Goal: Task Accomplishment & Management: Manage account settings

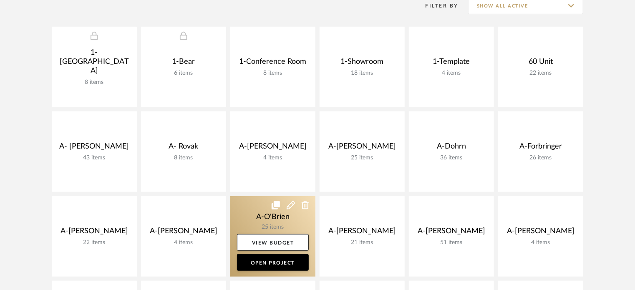
scroll to position [164, 0]
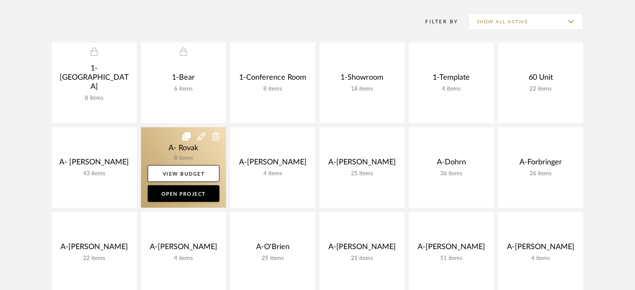
click at [171, 150] on link at bounding box center [183, 167] width 85 height 81
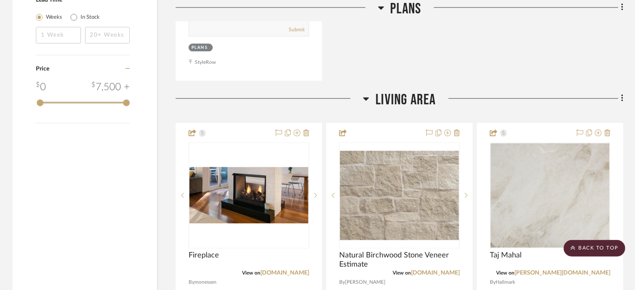
scroll to position [960, 0]
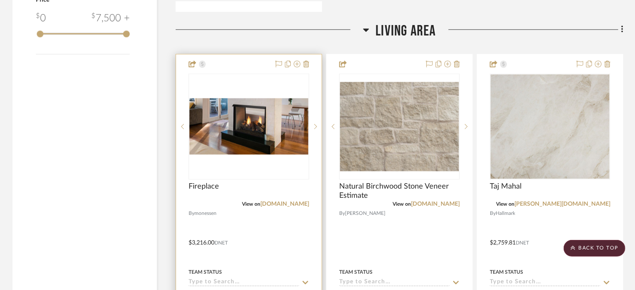
click at [0, 0] on img at bounding box center [0, 0] width 0 height 0
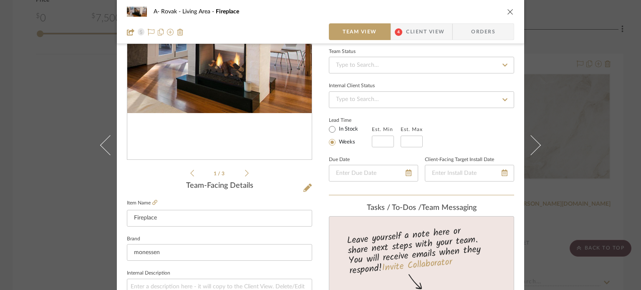
scroll to position [42, 0]
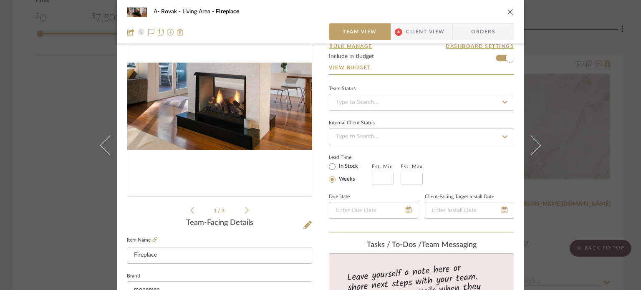
click at [228, 116] on img "0" at bounding box center [219, 107] width 184 height 88
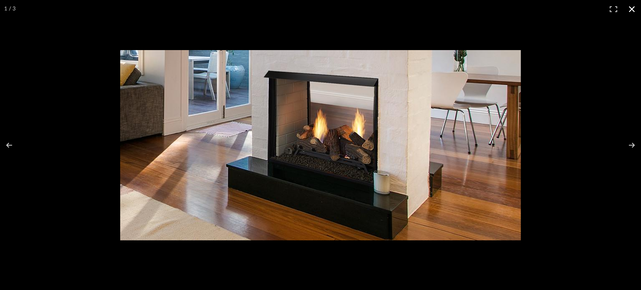
click at [632, 8] on button at bounding box center [631, 9] width 18 height 18
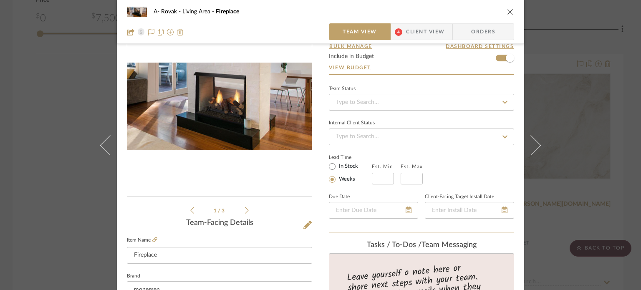
drag, startPoint x: 46, startPoint y: 130, endPoint x: 47, endPoint y: 111, distance: 19.2
click at [46, 130] on div "A- Rovak Living Area Fireplace Team View 4 Client View Orders 1 / 3 Team-Facing…" at bounding box center [320, 145] width 641 height 290
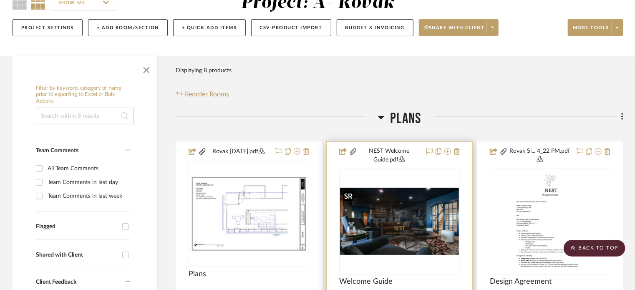
scroll to position [0, 0]
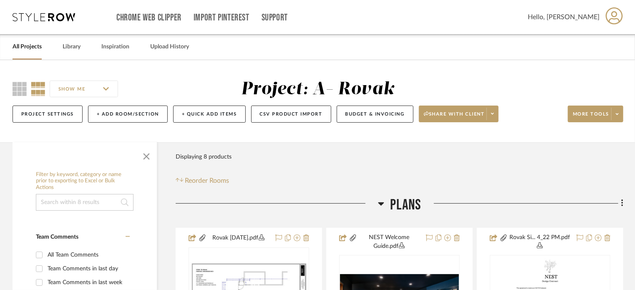
click at [34, 46] on link "All Projects" at bounding box center [27, 46] width 29 height 11
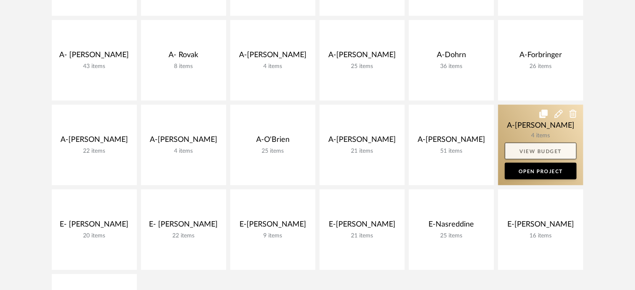
scroll to position [250, 0]
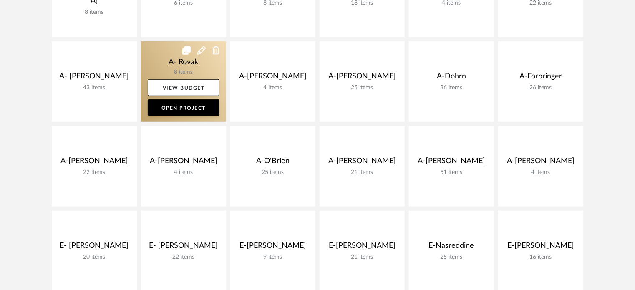
click at [164, 61] on link at bounding box center [183, 81] width 85 height 81
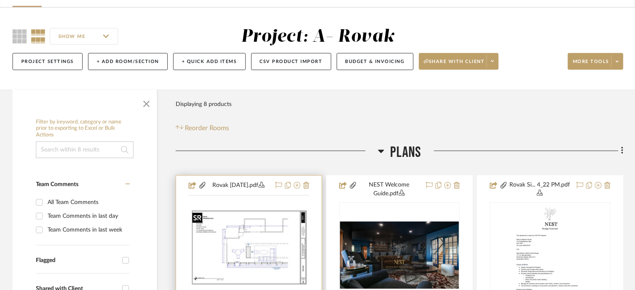
scroll to position [209, 0]
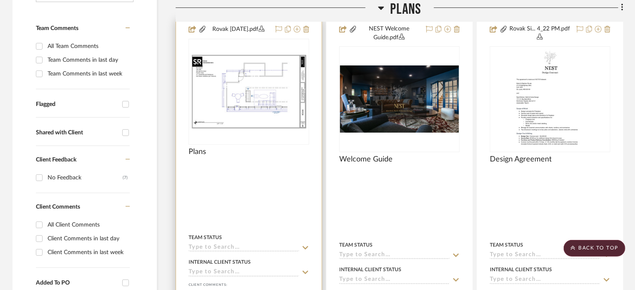
click at [255, 100] on div at bounding box center [249, 92] width 121 height 106
click at [239, 85] on img "0" at bounding box center [248, 91] width 119 height 77
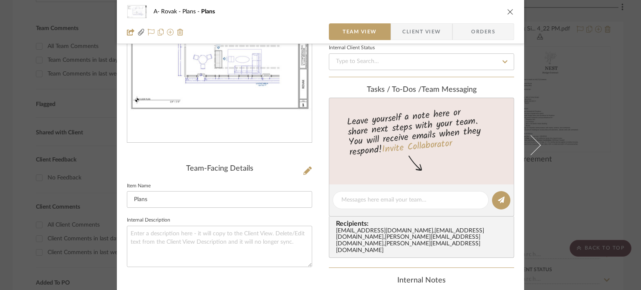
scroll to position [83, 0]
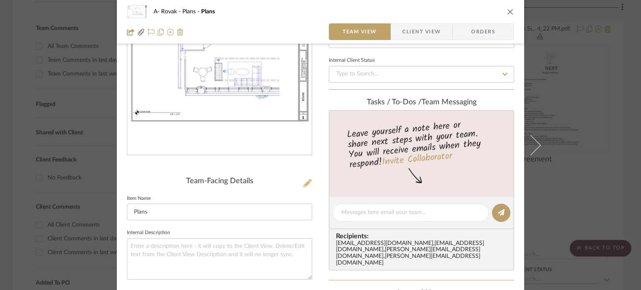
click at [305, 180] on icon at bounding box center [307, 183] width 8 height 8
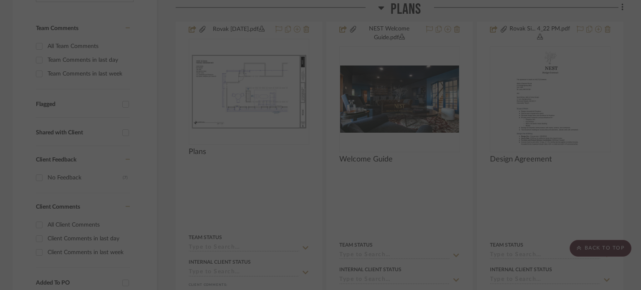
scroll to position [0, 0]
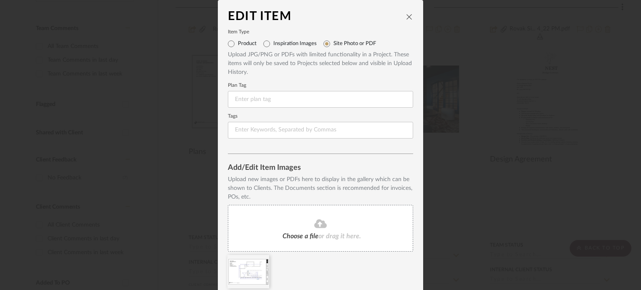
click at [314, 225] on icon at bounding box center [320, 223] width 13 height 9
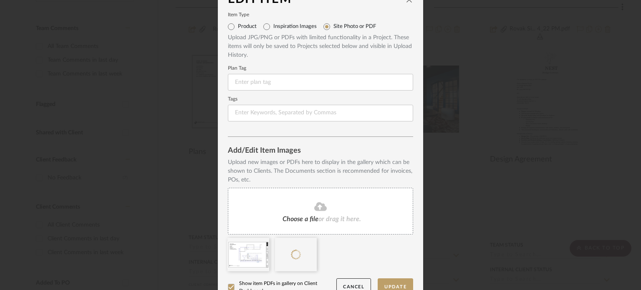
scroll to position [32, 0]
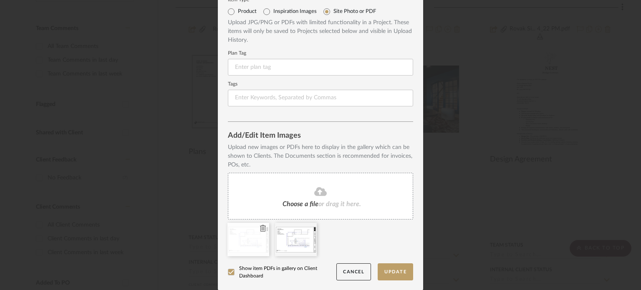
click at [256, 229] on div at bounding box center [248, 239] width 42 height 33
click at [260, 227] on icon at bounding box center [263, 228] width 6 height 7
click at [399, 268] on button "Update" at bounding box center [395, 271] width 35 height 17
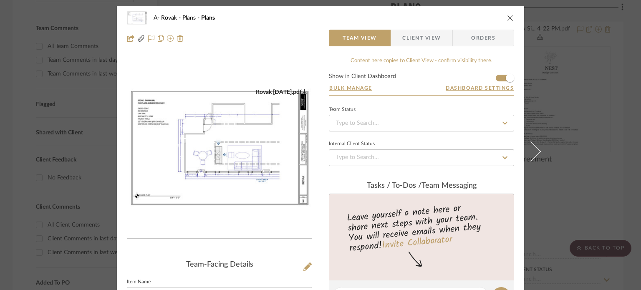
click at [577, 135] on div "A- Rovak Plans Plans Team View Client View Orders Rovak 8.27.25.pdf Team-Facing…" at bounding box center [320, 145] width 641 height 290
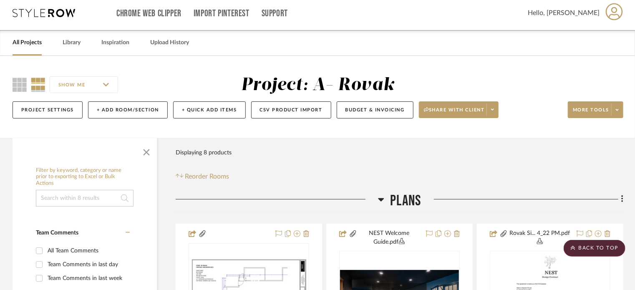
scroll to position [0, 0]
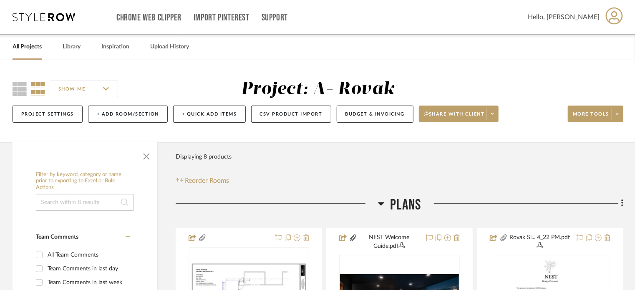
click at [38, 51] on link "All Projects" at bounding box center [27, 46] width 29 height 11
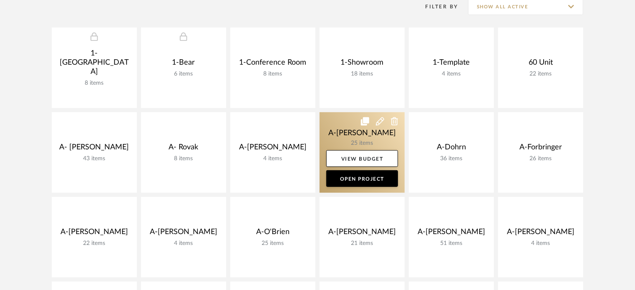
scroll to position [209, 0]
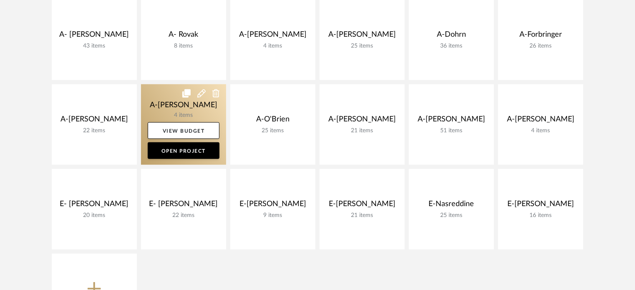
click at [159, 113] on link at bounding box center [183, 124] width 85 height 81
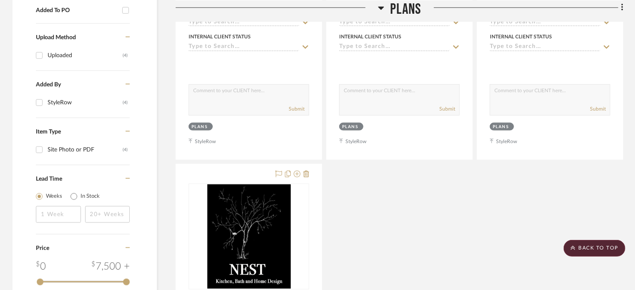
scroll to position [645, 0]
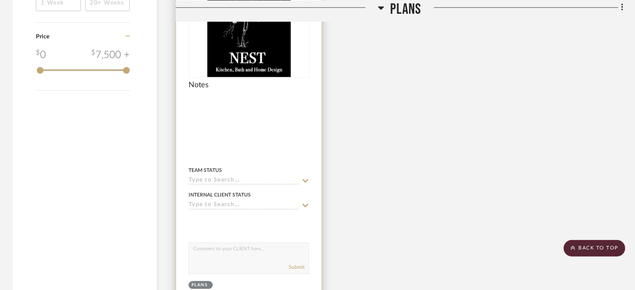
click at [262, 138] on div at bounding box center [249, 135] width 146 height 365
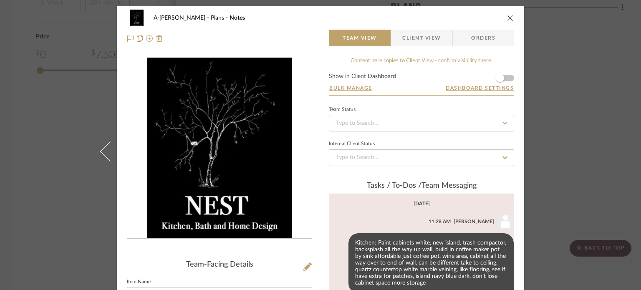
scroll to position [19, 0]
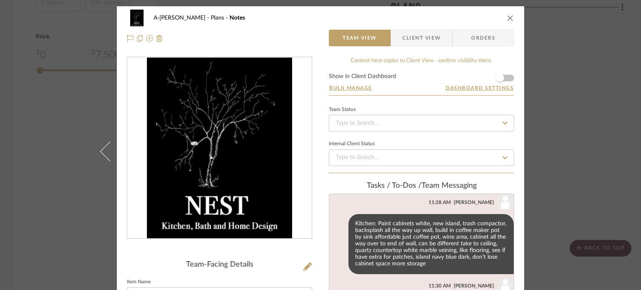
click at [413, 37] on span "Client View" at bounding box center [421, 38] width 38 height 17
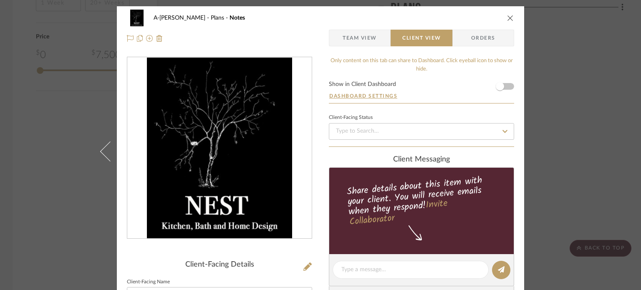
click at [362, 36] on span "Team View" at bounding box center [360, 38] width 34 height 17
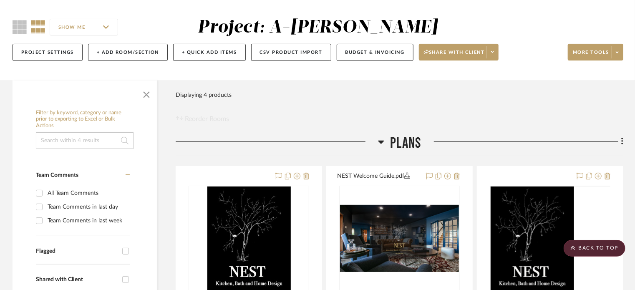
scroll to position [61, 0]
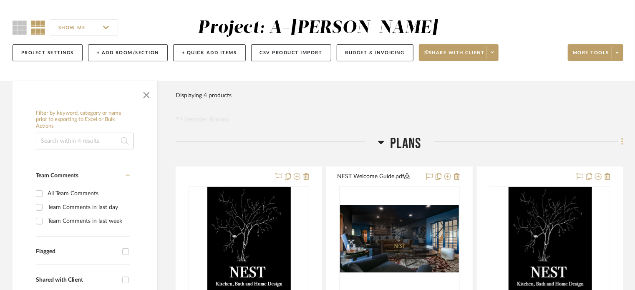
click at [619, 141] on fa-icon at bounding box center [620, 143] width 5 height 14
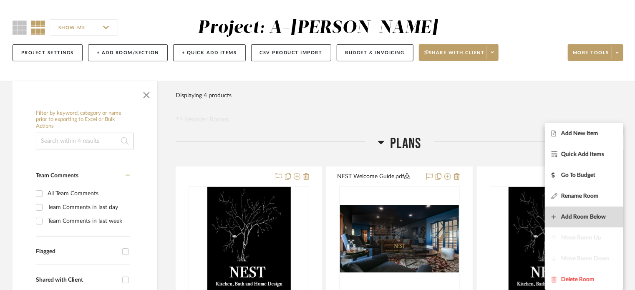
click at [574, 221] on button "Add Room Below" at bounding box center [584, 217] width 78 height 21
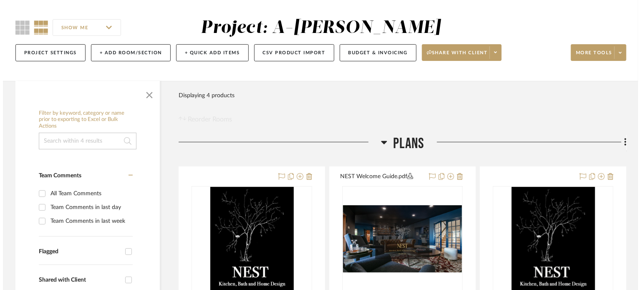
scroll to position [0, 0]
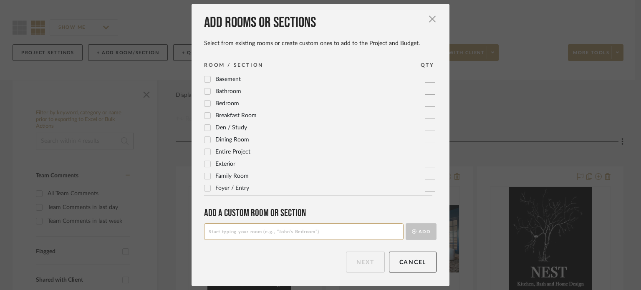
click at [280, 236] on input at bounding box center [303, 231] width 199 height 17
type input "Kitchen"
click at [406, 223] on button "Add" at bounding box center [421, 231] width 31 height 17
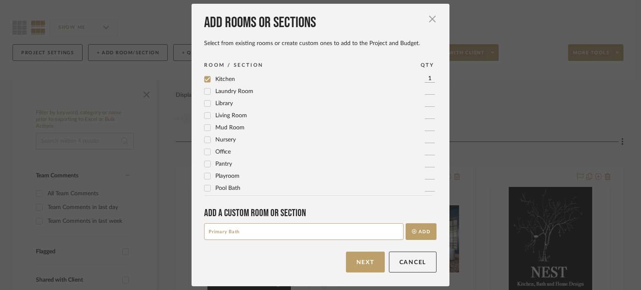
type input "Primary Bath"
click at [406, 223] on button "Add" at bounding box center [421, 231] width 31 height 17
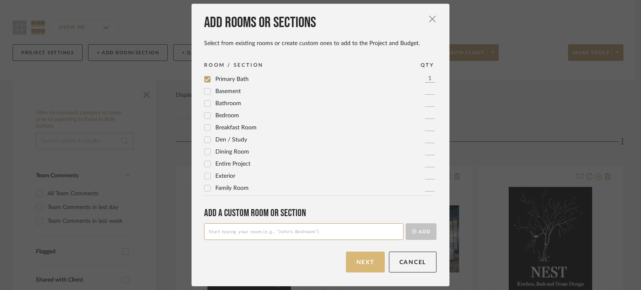
click at [365, 263] on button "Next" at bounding box center [365, 262] width 39 height 21
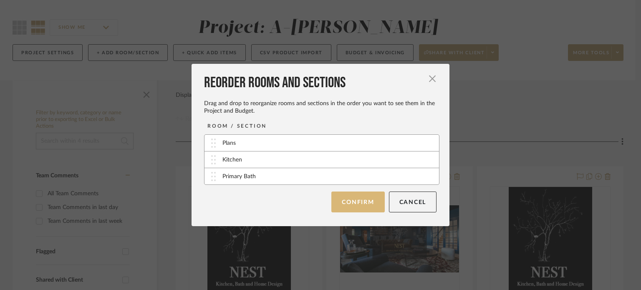
click at [337, 205] on button "Confirm" at bounding box center [357, 201] width 53 height 21
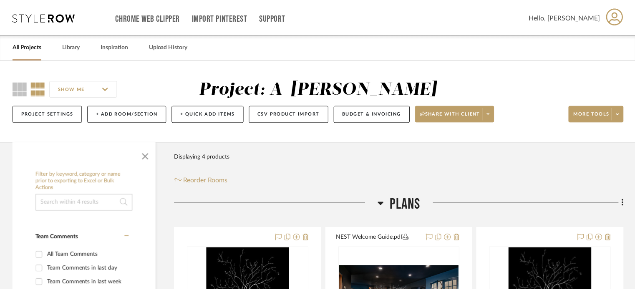
scroll to position [61, 0]
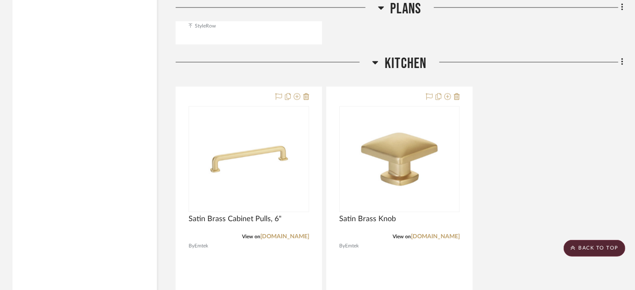
scroll to position [918, 0]
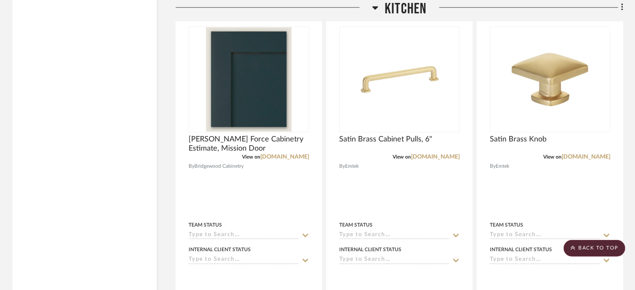
scroll to position [1001, 0]
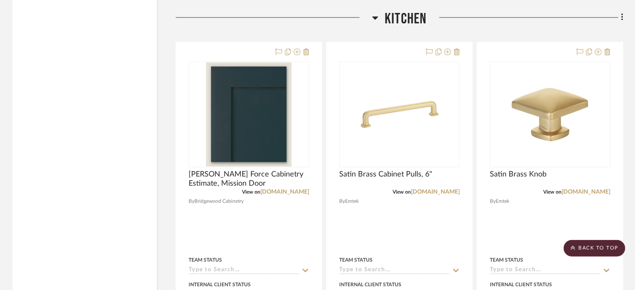
scroll to position [961, 0]
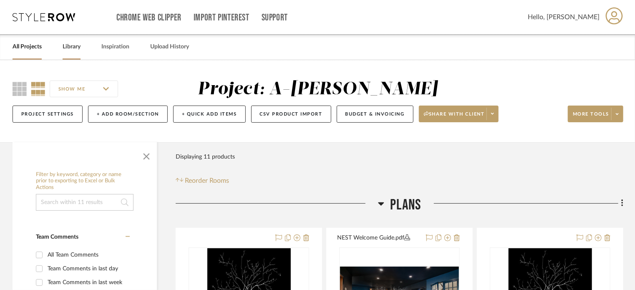
click at [66, 49] on link "Library" at bounding box center [72, 46] width 18 height 11
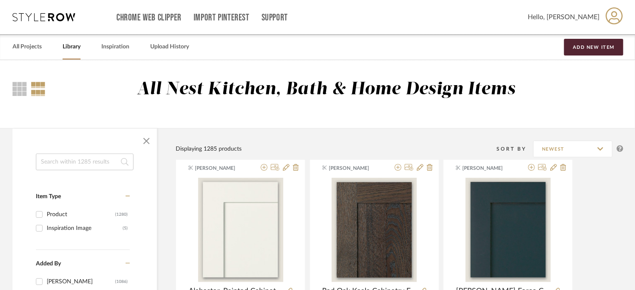
click at [80, 158] on input at bounding box center [85, 162] width 98 height 17
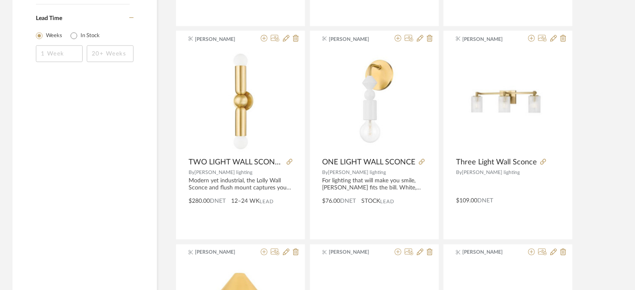
scroll to position [584, 0]
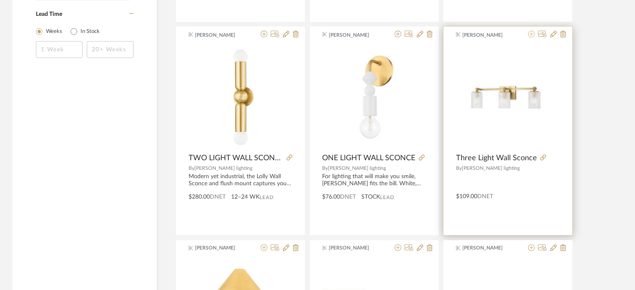
type input "sconce"
click at [529, 32] on icon at bounding box center [531, 34] width 7 height 7
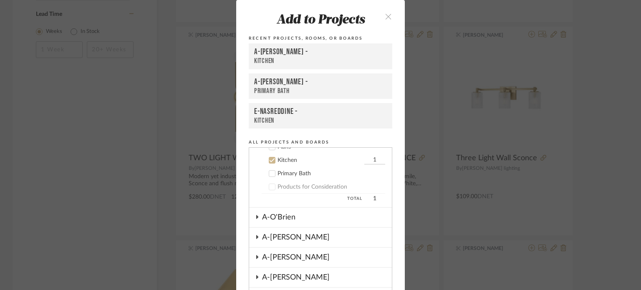
scroll to position [305, 0]
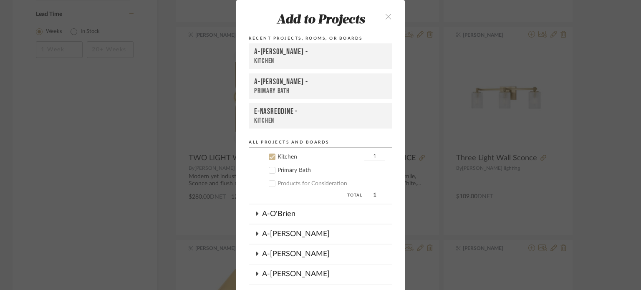
click at [385, 15] on icon "close" at bounding box center [388, 16] width 7 height 7
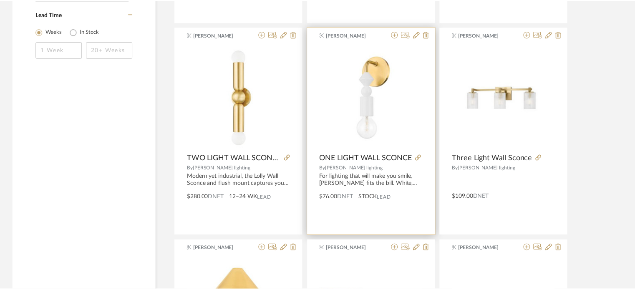
scroll to position [584, 0]
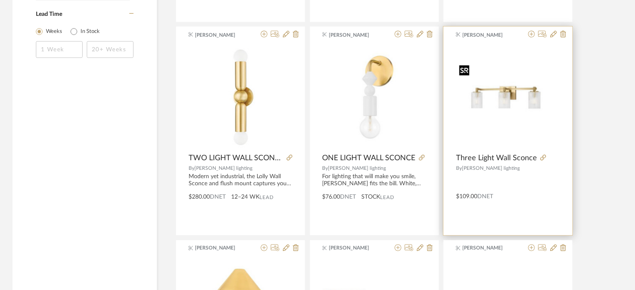
click at [485, 88] on img "0" at bounding box center [508, 96] width 104 height 69
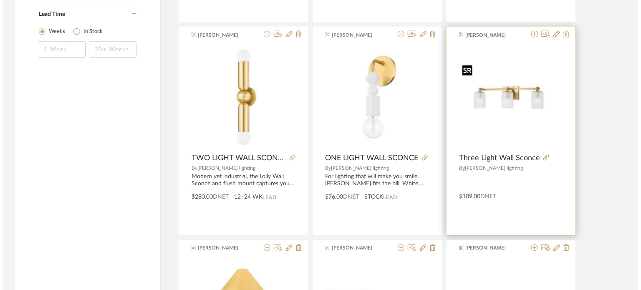
scroll to position [0, 0]
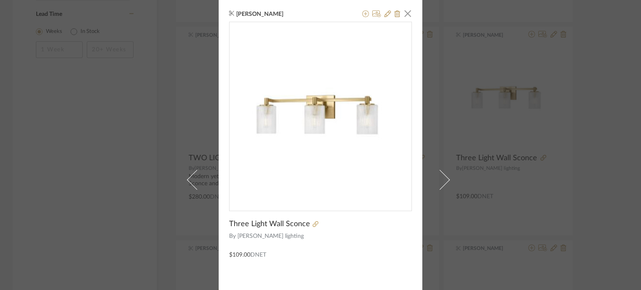
click at [533, 136] on div "Shannon Leisure × Three Light Wall Sconce By Wilson lighting $109.00 DNET" at bounding box center [320, 145] width 641 height 290
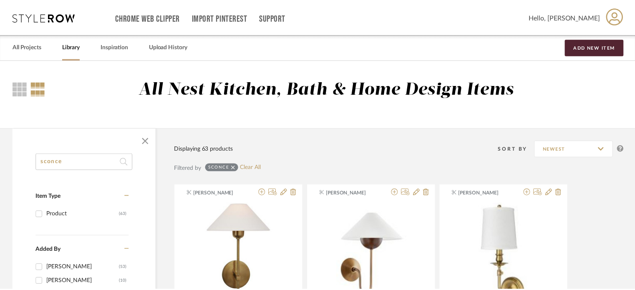
scroll to position [584, 0]
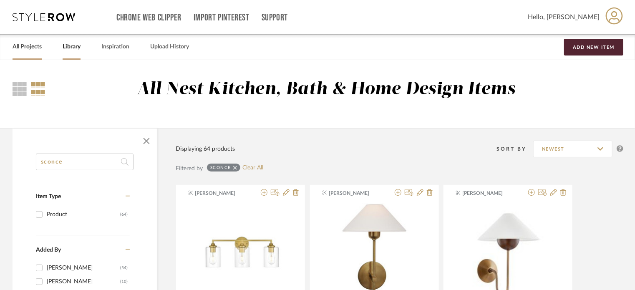
click at [19, 48] on link "All Projects" at bounding box center [27, 46] width 29 height 11
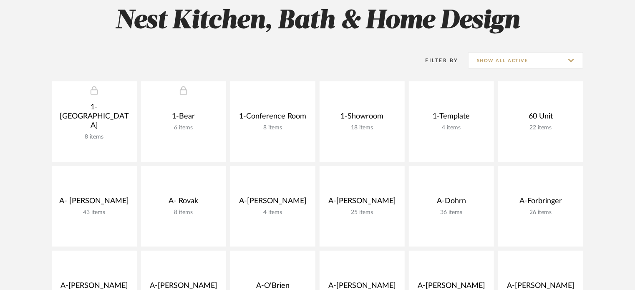
scroll to position [209, 0]
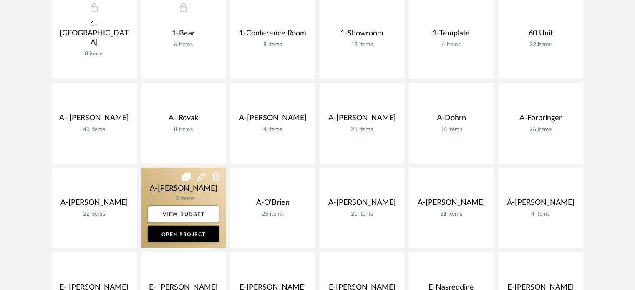
click at [157, 193] on link at bounding box center [183, 208] width 85 height 81
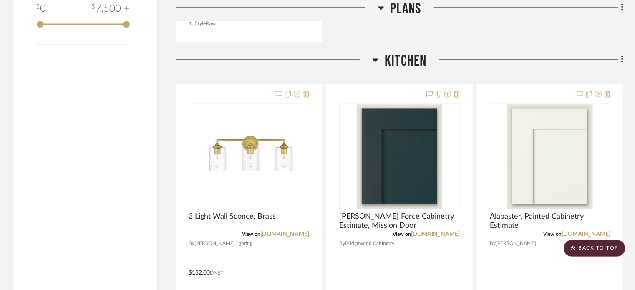
scroll to position [918, 0]
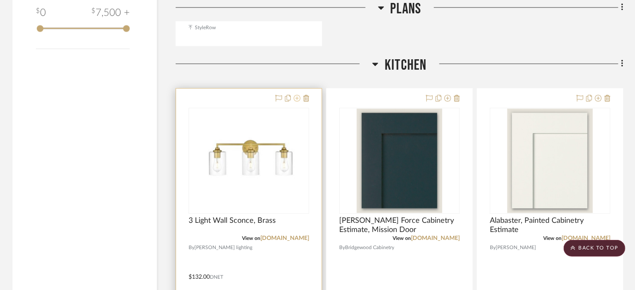
click at [297, 102] on button at bounding box center [297, 98] width 7 height 10
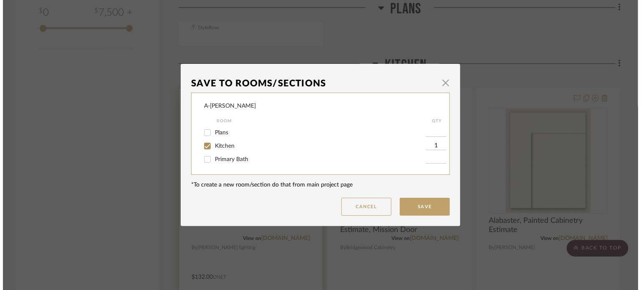
scroll to position [0, 0]
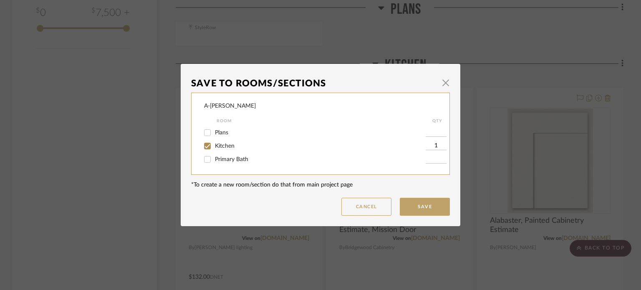
click at [202, 158] on input "Primary Bath" at bounding box center [207, 159] width 13 height 13
checkbox input "true"
type input "1"
click at [205, 139] on input "Kitchen" at bounding box center [207, 145] width 13 height 13
checkbox input "false"
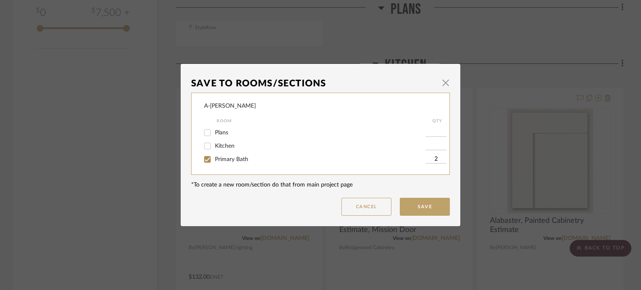
type input "2"
click at [426, 217] on dialog-content "Save To Rooms/Sections × A-Lewis Room QTY Plans Kitchen Primary Bath 2 *To crea…" at bounding box center [321, 145] width 280 height 162
click at [425, 211] on button "Save" at bounding box center [425, 207] width 50 height 18
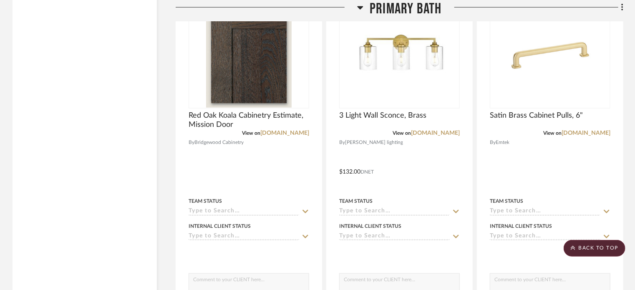
scroll to position [1794, 0]
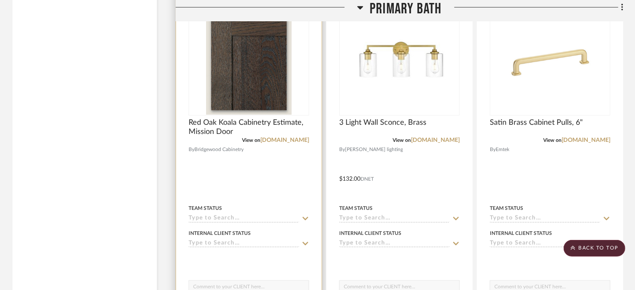
click at [201, 180] on div at bounding box center [249, 172] width 146 height 365
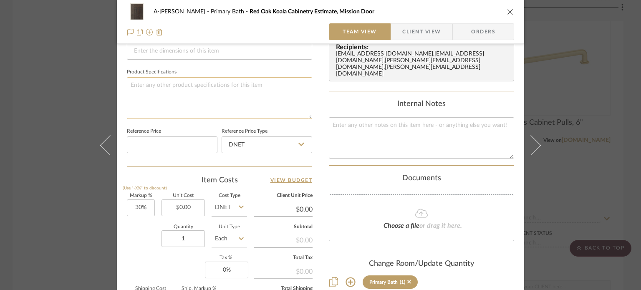
scroll to position [375, 0]
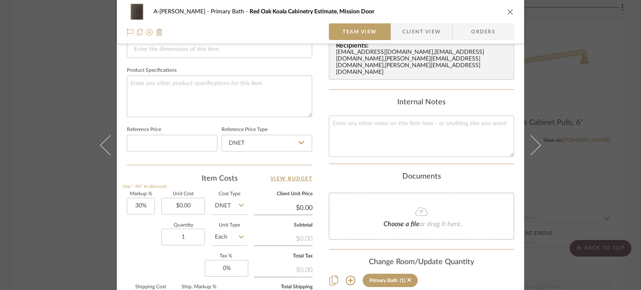
click at [8, 192] on div "A-Lewis Primary Bath Red Oak Koala Cabinetry Estimate, Mission Door Team View C…" at bounding box center [320, 145] width 641 height 290
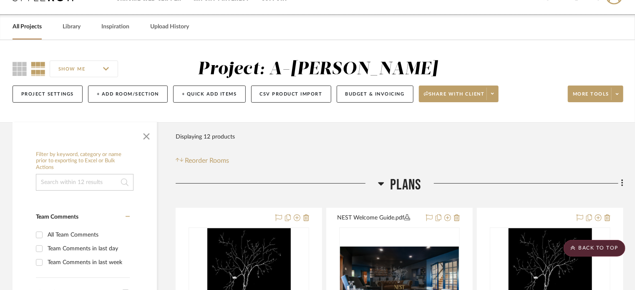
scroll to position [0, 0]
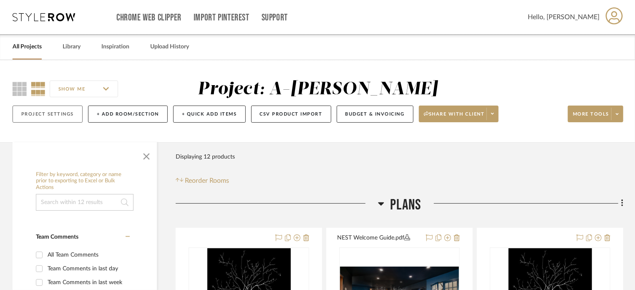
click at [50, 118] on button "Project Settings" at bounding box center [48, 114] width 70 height 17
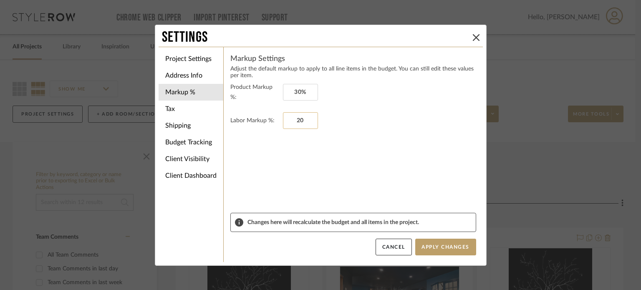
click at [300, 119] on input "20" at bounding box center [300, 120] width 35 height 17
type input "30"
type input "30%"
click at [179, 105] on li "Tax" at bounding box center [191, 109] width 65 height 17
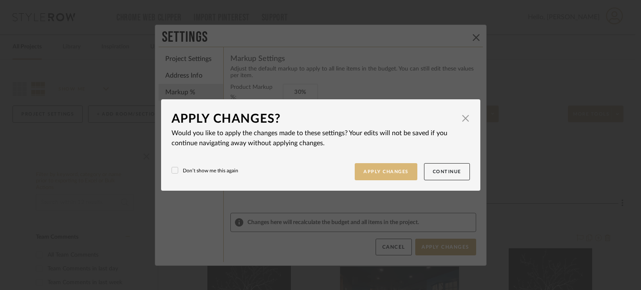
click at [364, 170] on button "Apply Changes" at bounding box center [386, 171] width 63 height 17
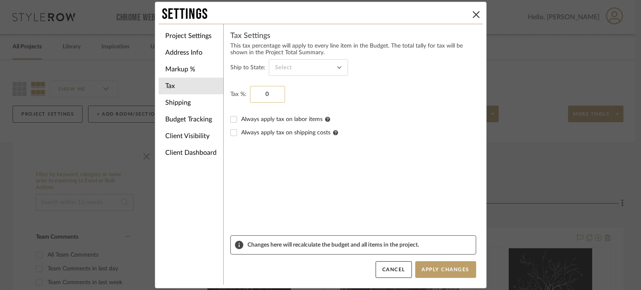
click at [269, 95] on input "0" at bounding box center [267, 94] width 35 height 17
type input "9.49%"
click at [174, 105] on li "Shipping" at bounding box center [191, 102] width 65 height 17
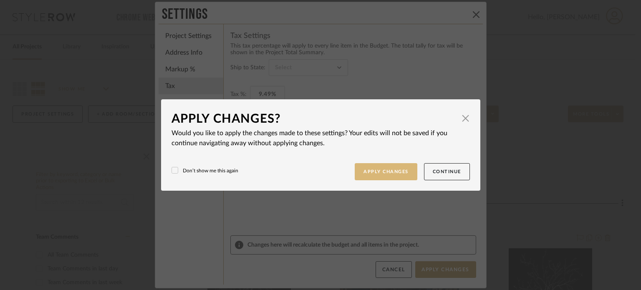
click at [382, 177] on button "Apply Changes" at bounding box center [386, 171] width 63 height 17
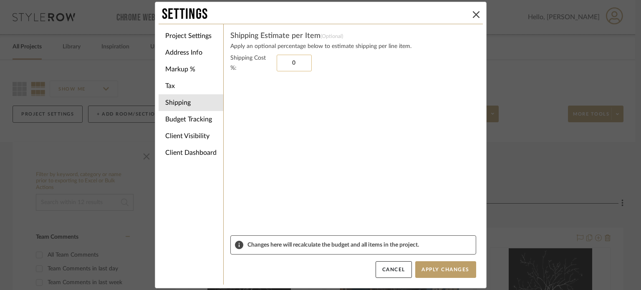
click at [290, 60] on input "0" at bounding box center [294, 63] width 35 height 17
type input "10%"
click at [191, 120] on li "Budget Tracking" at bounding box center [191, 119] width 65 height 17
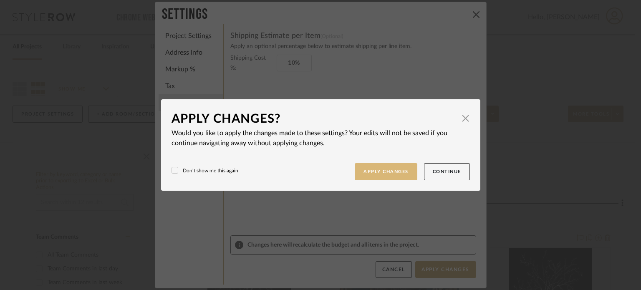
click at [386, 176] on button "Apply Changes" at bounding box center [386, 171] width 63 height 17
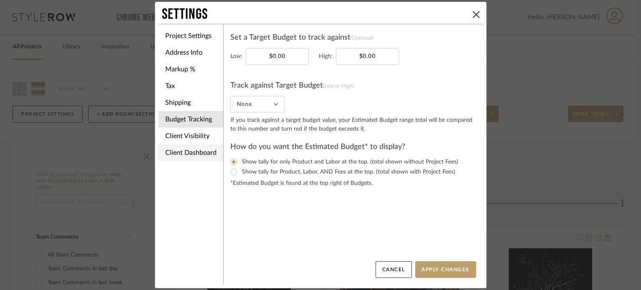
click at [192, 149] on li "Client Dashboard" at bounding box center [191, 152] width 65 height 17
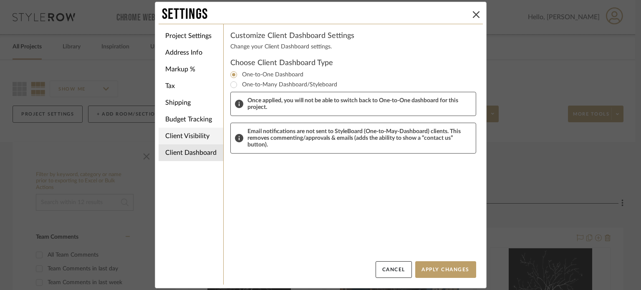
click at [187, 131] on li "Client Visibility" at bounding box center [191, 136] width 65 height 17
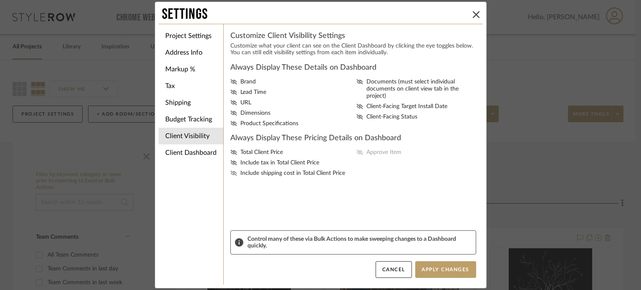
click at [230, 171] on icon at bounding box center [233, 173] width 7 height 5
click at [0, 0] on input "Include shipping cost in Total Client Price" at bounding box center [0, 0] width 0 height 0
click at [230, 159] on fa-icon at bounding box center [233, 162] width 7 height 7
click at [0, 0] on input "Include tax in Total Client Price" at bounding box center [0, 0] width 0 height 0
click at [230, 153] on icon at bounding box center [233, 152] width 7 height 5
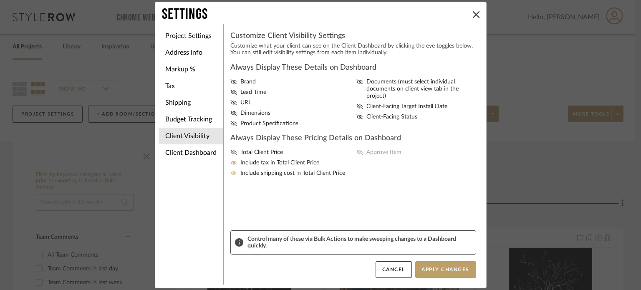
click at [0, 0] on input "Total Client Price" at bounding box center [0, 0] width 0 height 0
click at [366, 151] on span "Approve Item" at bounding box center [383, 152] width 35 height 7
click at [0, 0] on input "Approve Item" at bounding box center [0, 0] width 0 height 0
click at [368, 113] on span "Client-Facing Status" at bounding box center [391, 116] width 51 height 7
click at [0, 0] on input "Client-Facing Status" at bounding box center [0, 0] width 0 height 0
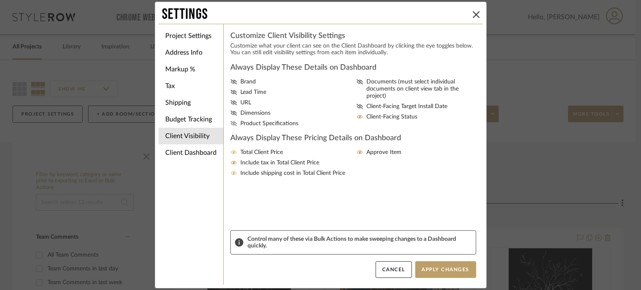
click at [257, 124] on span "Product Specifications" at bounding box center [269, 123] width 58 height 7
click at [0, 0] on input "Product Specifications" at bounding box center [0, 0] width 0 height 0
click at [244, 112] on span "Dimensions" at bounding box center [255, 113] width 30 height 7
click at [0, 0] on input "Dimensions" at bounding box center [0, 0] width 0 height 0
click at [447, 270] on button "Apply Changes" at bounding box center [445, 269] width 61 height 17
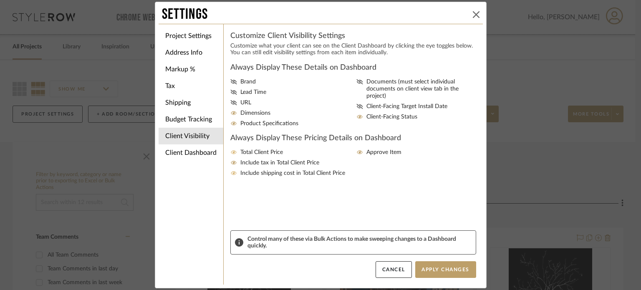
click at [473, 15] on icon at bounding box center [476, 14] width 7 height 7
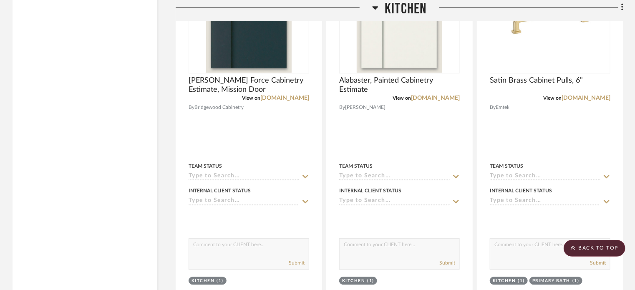
scroll to position [1085, 0]
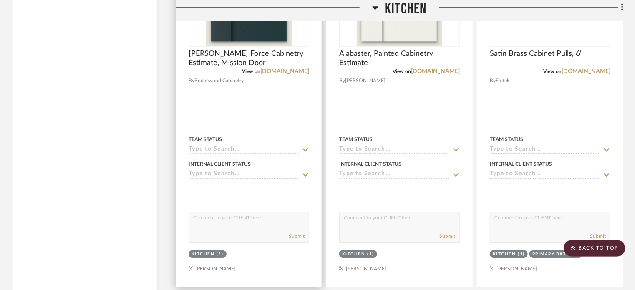
click at [259, 124] on div at bounding box center [249, 104] width 146 height 365
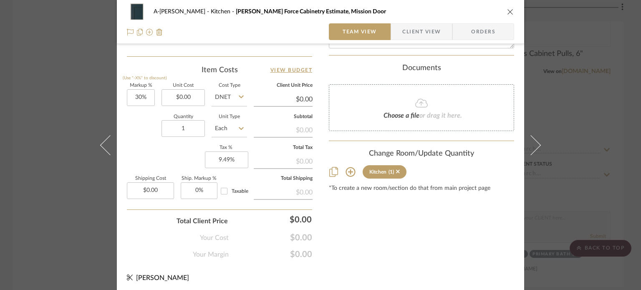
scroll to position [486, 0]
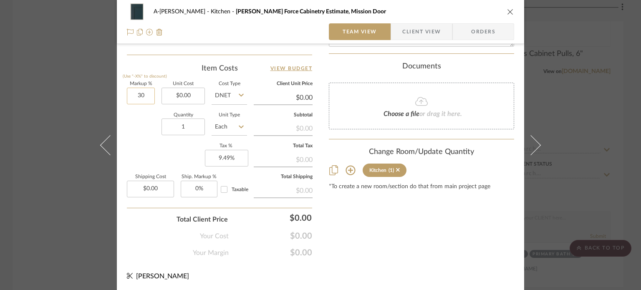
click at [144, 90] on input "30" at bounding box center [141, 96] width 28 height 17
type input "79%"
type input "0.00"
type input "$0.00"
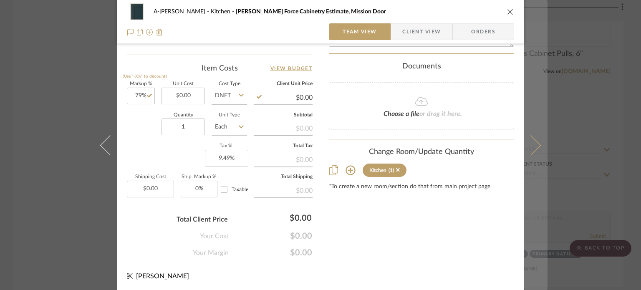
click at [526, 128] on button at bounding box center [535, 145] width 23 height 290
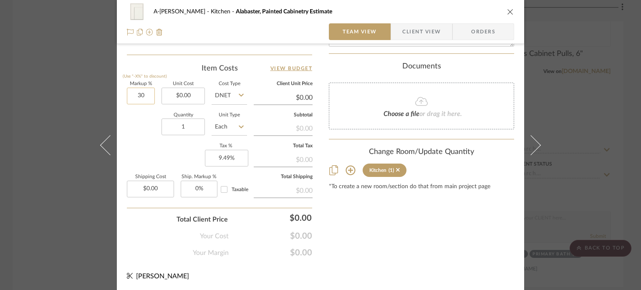
click at [147, 96] on input "30" at bounding box center [141, 96] width 28 height 17
type input "7"
type input "79"
type input "0.00"
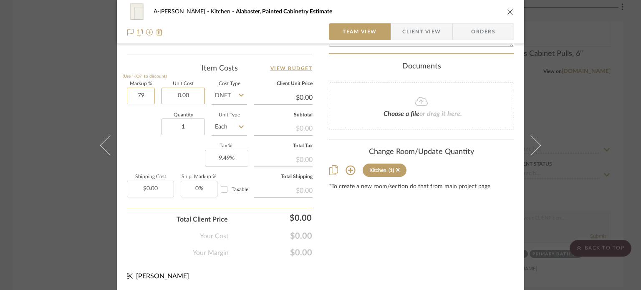
type input "79%"
type input "$0.00"
click at [62, 98] on div "A-Lewis Kitchen Alabaster, Painted Cabinetry Estimate Team View Client View Ord…" at bounding box center [320, 145] width 641 height 290
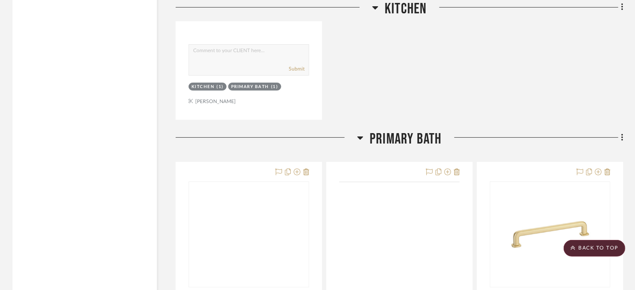
scroll to position [1711, 0]
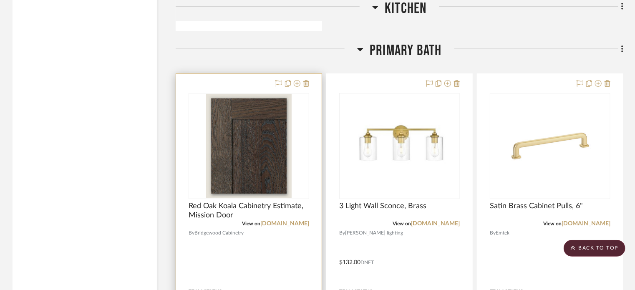
click at [264, 253] on div at bounding box center [249, 256] width 146 height 365
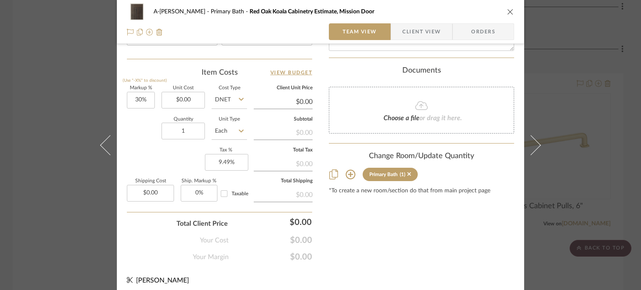
scroll to position [486, 0]
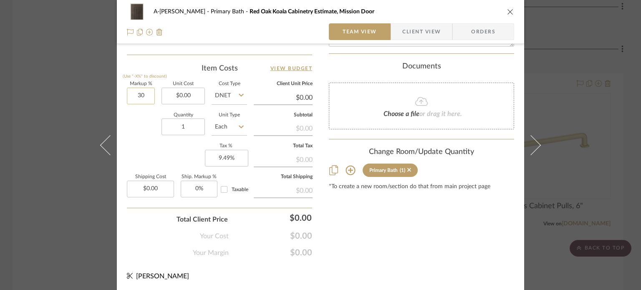
click at [146, 93] on input "30" at bounding box center [141, 96] width 28 height 17
type input "79%"
type input "0.00"
type input "$0.00"
click at [77, 88] on div "A-Lewis Primary Bath Red Oak Koala Cabinetry Estimate, Mission Door Team View C…" at bounding box center [320, 145] width 641 height 290
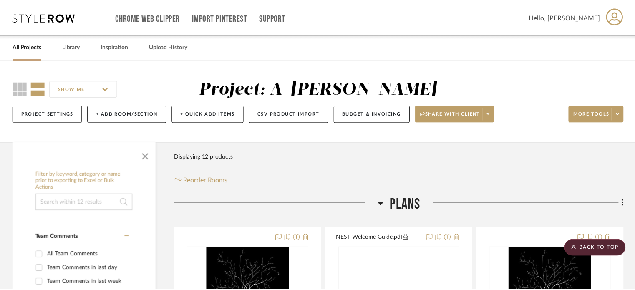
scroll to position [1711, 0]
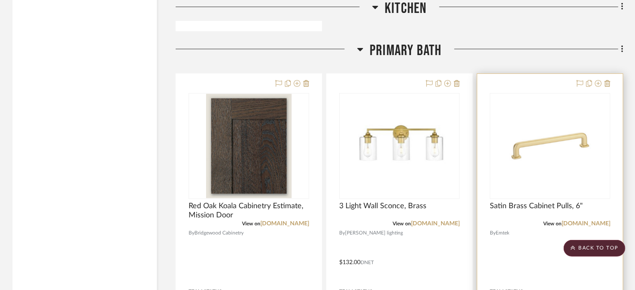
click at [516, 221] on div "View on emtek.com" at bounding box center [550, 224] width 121 height 8
click at [506, 146] on img "0" at bounding box center [550, 146] width 104 height 104
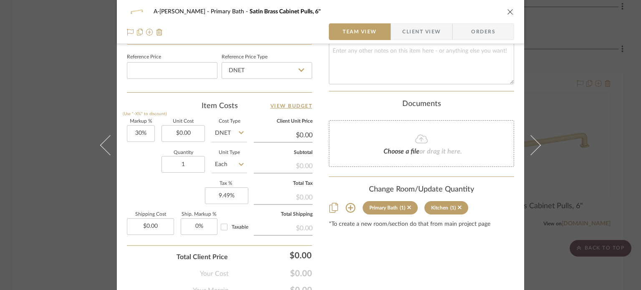
scroll to position [459, 0]
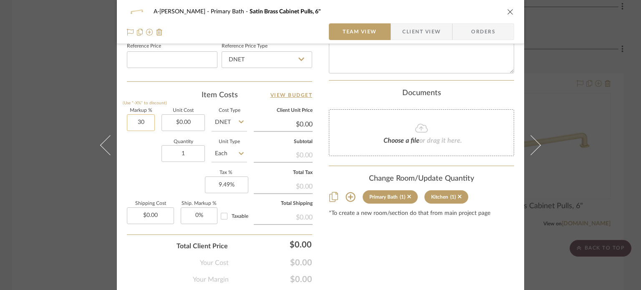
click at [141, 120] on input "30" at bounding box center [141, 122] width 28 height 17
type input "50%"
type input "0.00"
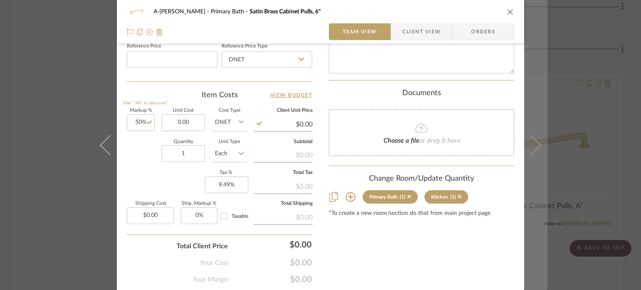
type input "$0.00"
click at [536, 134] on button at bounding box center [535, 145] width 23 height 290
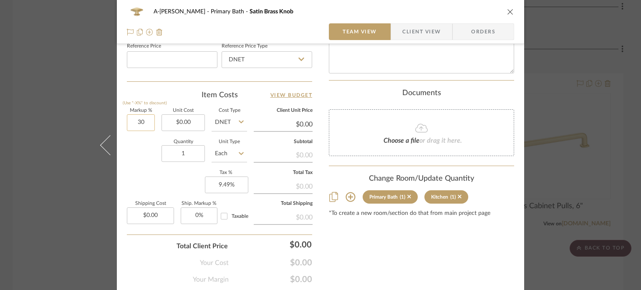
click at [146, 120] on input "30" at bounding box center [141, 122] width 28 height 17
type input "50%"
type input "0.00"
type input "$0.00"
click at [42, 107] on div "A-Lewis Primary Bath Satin Brass Knob Team View Client View Orders Team-Facing …" at bounding box center [320, 145] width 641 height 290
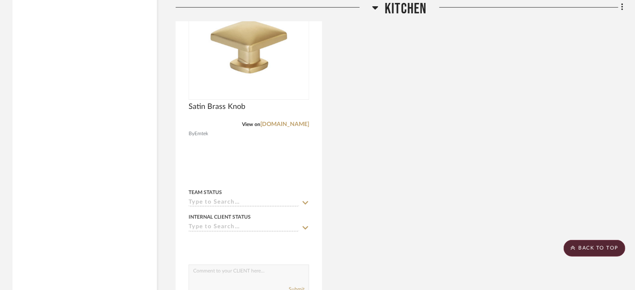
scroll to position [1377, 0]
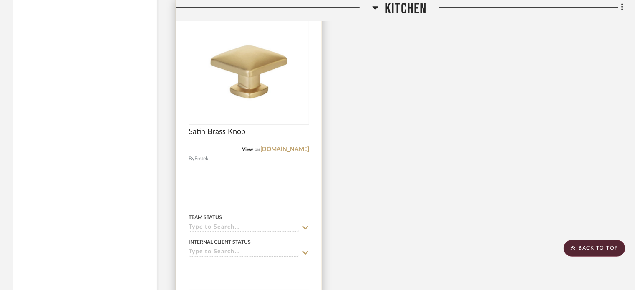
click at [280, 190] on div at bounding box center [249, 182] width 146 height 365
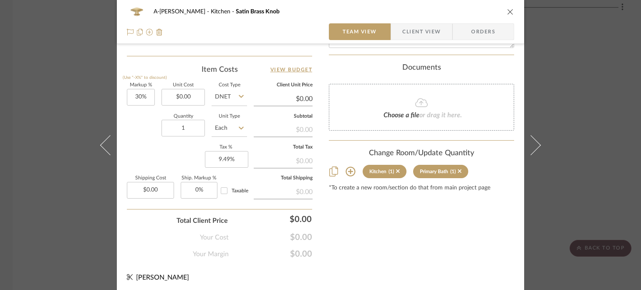
scroll to position [486, 0]
click at [140, 96] on input "30" at bounding box center [141, 96] width 28 height 17
type input "50%"
type input "0.00"
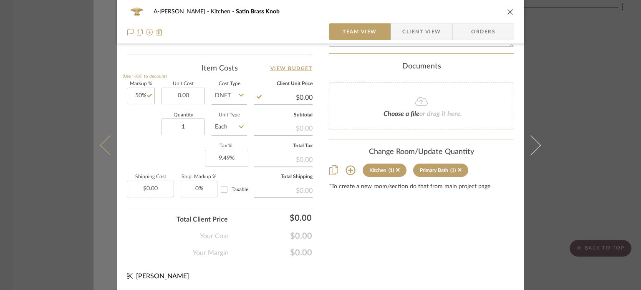
type input "$0.00"
click at [97, 141] on button at bounding box center [104, 145] width 23 height 290
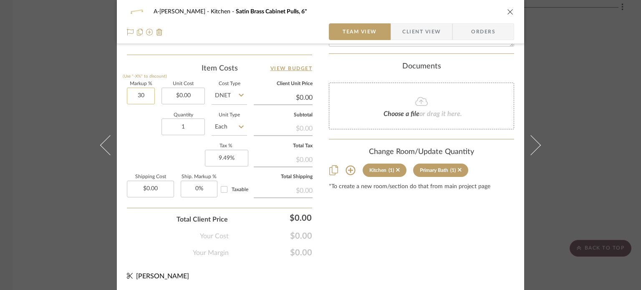
click at [149, 90] on input "30" at bounding box center [141, 96] width 28 height 17
type input "50%"
type input "0.00"
type input "$0.00"
click at [0, 137] on div "A-Lewis Kitchen Satin Brass Cabinet Pulls, 6" Team View Client View Orders Team…" at bounding box center [320, 145] width 641 height 290
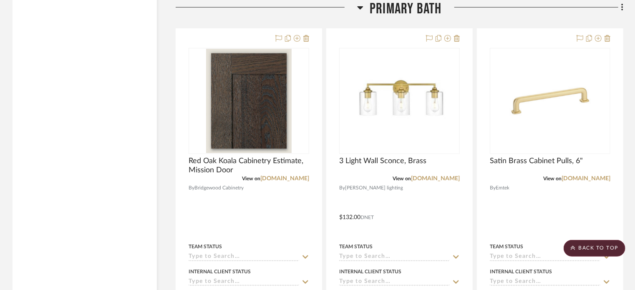
scroll to position [1669, 0]
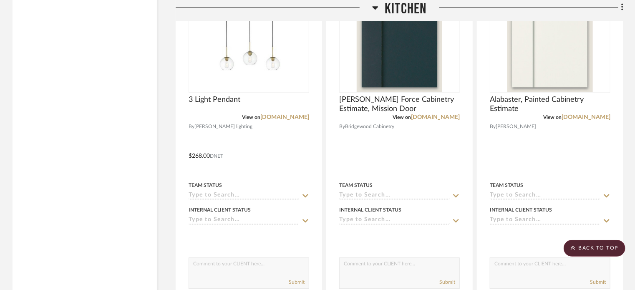
scroll to position [1085, 0]
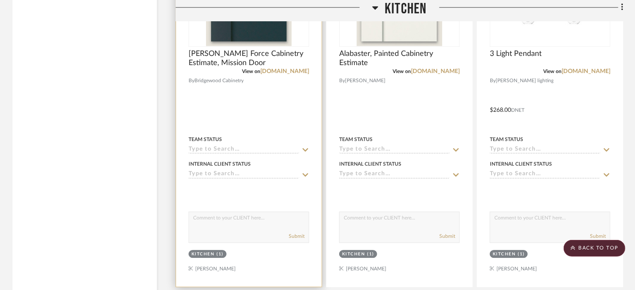
click at [256, 109] on div at bounding box center [249, 104] width 146 height 365
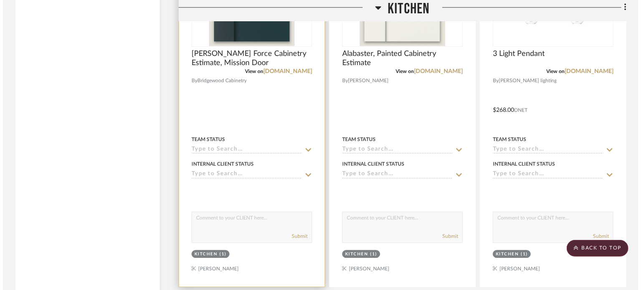
scroll to position [0, 0]
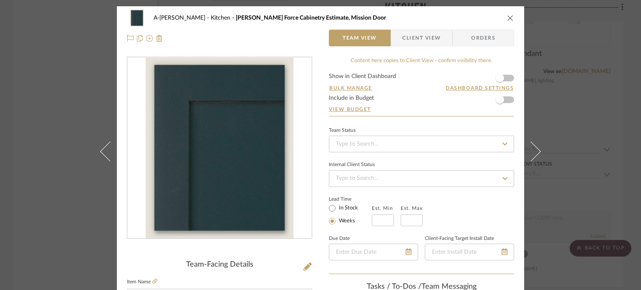
click at [56, 138] on div "A-[PERSON_NAME] Kitchen [PERSON_NAME] Force Cabinetry Estimate, Mission Door Te…" at bounding box center [320, 145] width 641 height 290
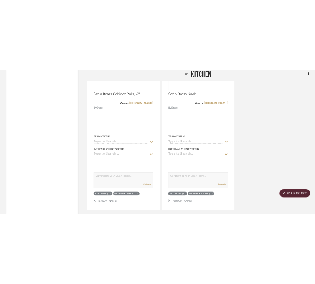
scroll to position [1460, 0]
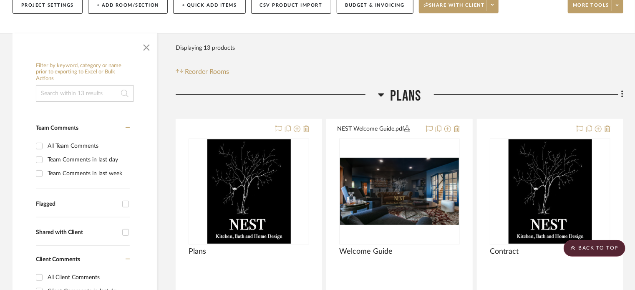
scroll to position [99, 0]
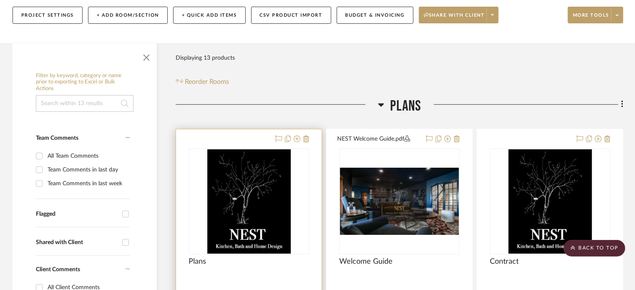
click at [265, 267] on div "Plans" at bounding box center [249, 266] width 121 height 18
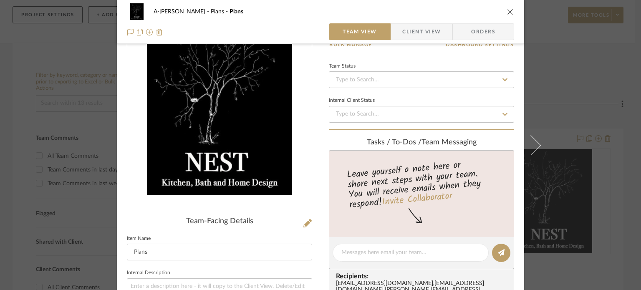
scroll to position [42, 0]
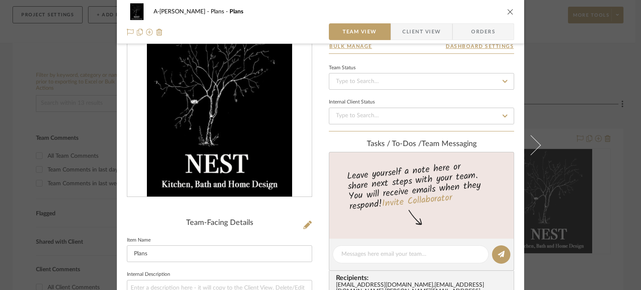
click at [598, 156] on div "A-Lewis Plans Plans Team View Client View Orders Team-Facing Details Item Name …" at bounding box center [320, 145] width 641 height 290
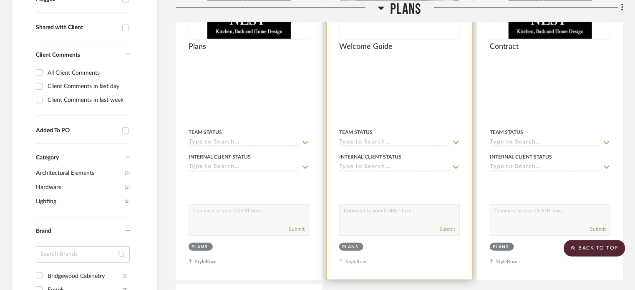
scroll to position [516, 0]
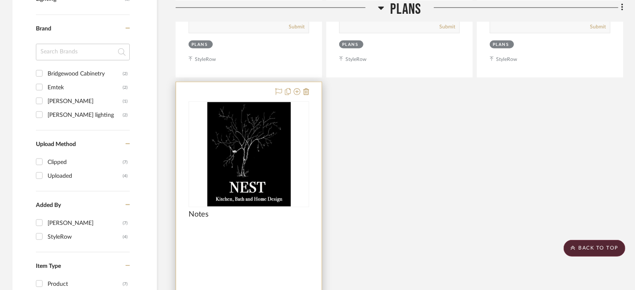
click at [256, 259] on div at bounding box center [249, 264] width 146 height 365
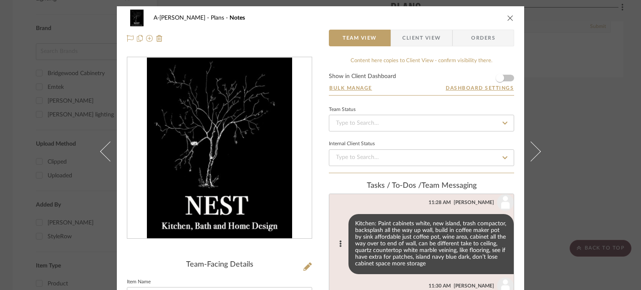
scroll to position [167, 0]
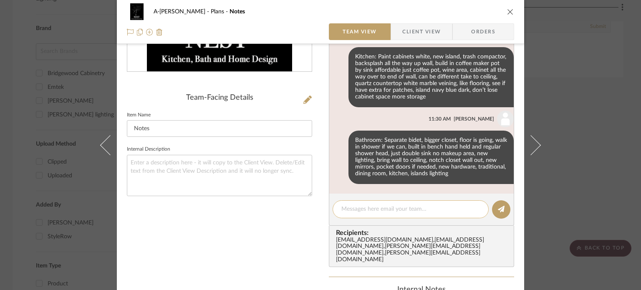
click at [380, 207] on textarea at bounding box center [410, 209] width 139 height 9
click at [12, 35] on div "A-Lewis Plans Notes Team View Client View Orders Team-Facing Details Item Name …" at bounding box center [320, 145] width 641 height 290
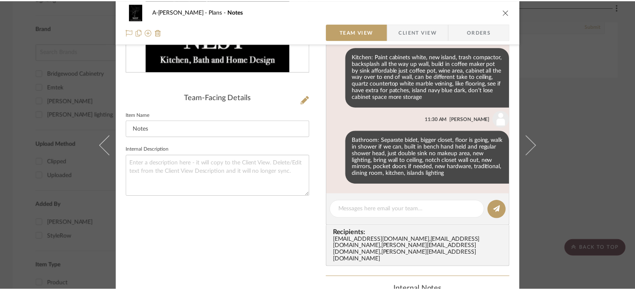
scroll to position [516, 0]
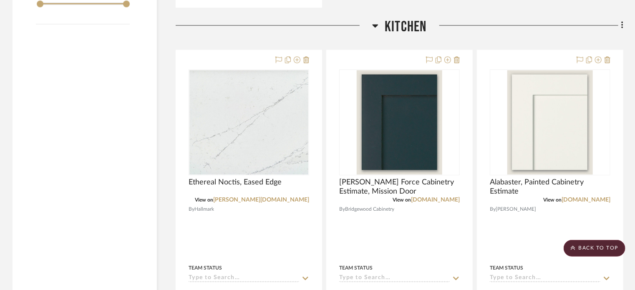
scroll to position [960, 0]
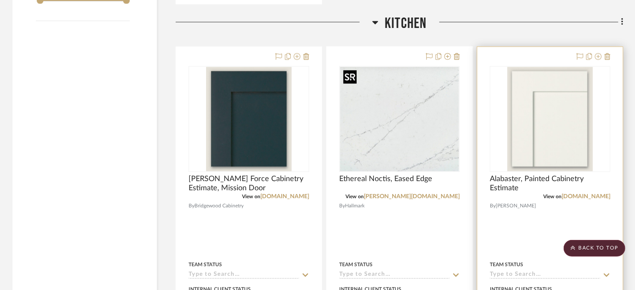
click at [489, 151] on div at bounding box center [550, 229] width 146 height 365
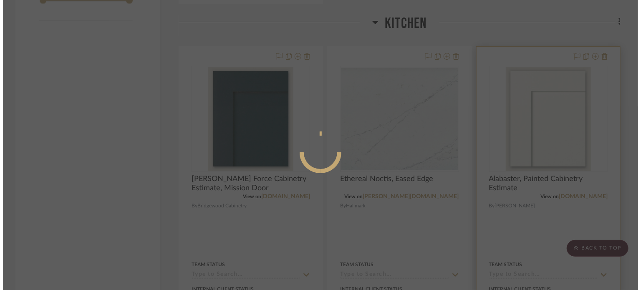
scroll to position [0, 0]
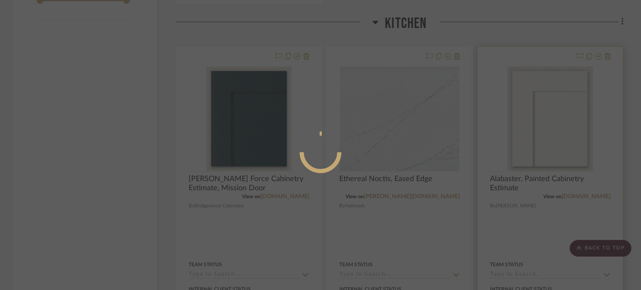
click at [489, 151] on div at bounding box center [320, 145] width 641 height 290
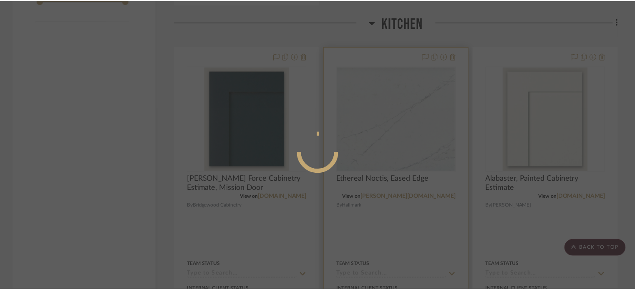
scroll to position [960, 0]
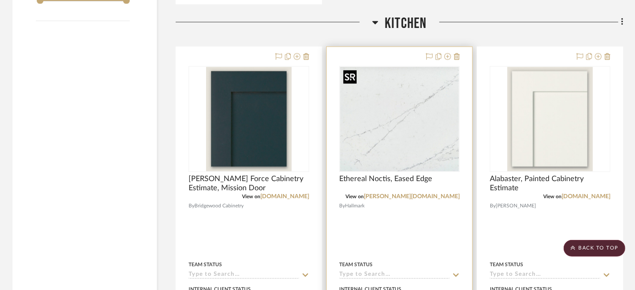
click at [412, 146] on img "0" at bounding box center [399, 119] width 119 height 104
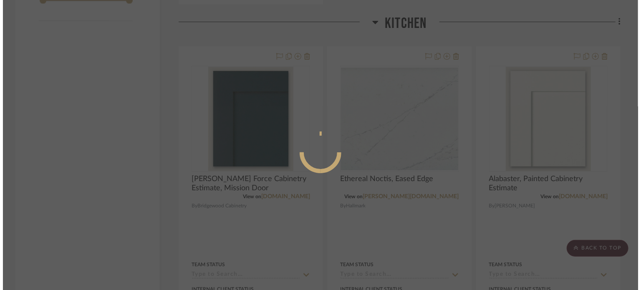
scroll to position [0, 0]
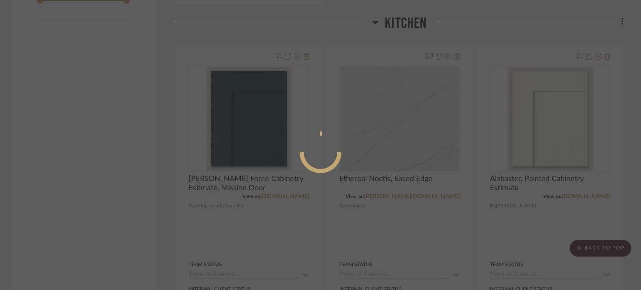
click at [518, 145] on div at bounding box center [320, 145] width 641 height 290
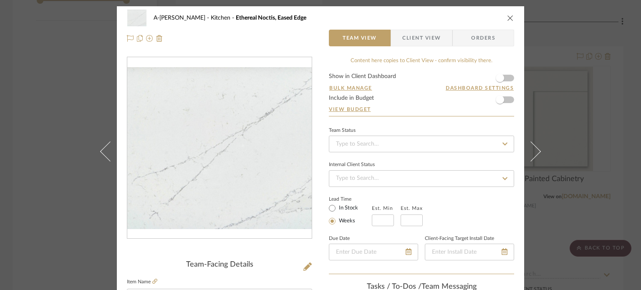
click at [623, 89] on div "A-[PERSON_NAME] Kitchen Ethereal Noctis, Eased Edge Team View Client View Order…" at bounding box center [320, 145] width 641 height 290
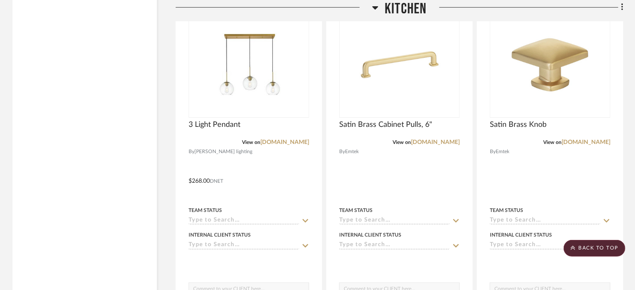
scroll to position [1377, 0]
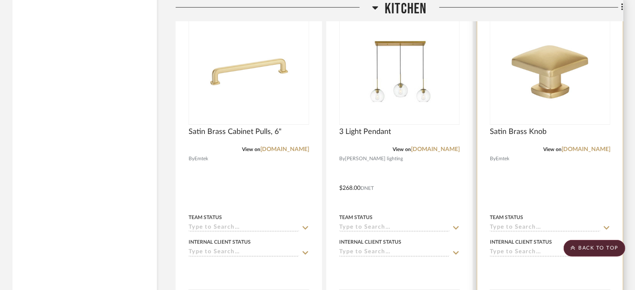
click at [534, 178] on div at bounding box center [550, 182] width 146 height 365
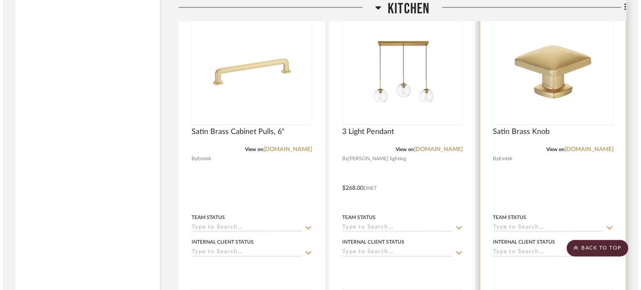
scroll to position [0, 0]
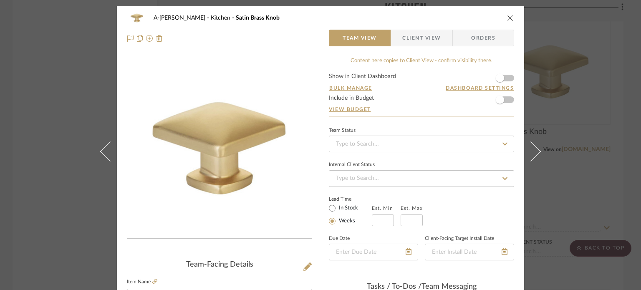
click at [627, 159] on div "A-Lewis Kitchen Satin Brass Knob Team View Client View Orders Team-Facing Detai…" at bounding box center [320, 145] width 641 height 290
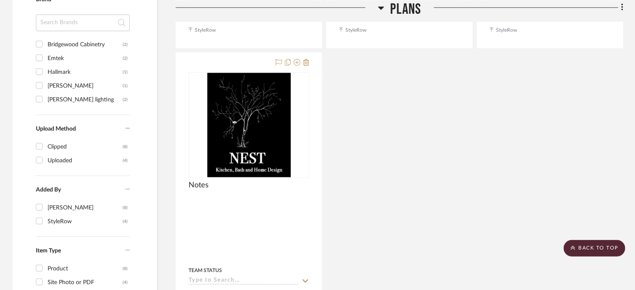
scroll to position [626, 0]
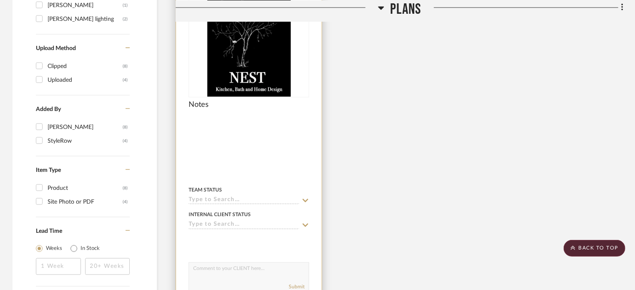
click at [246, 164] on div at bounding box center [249, 154] width 146 height 365
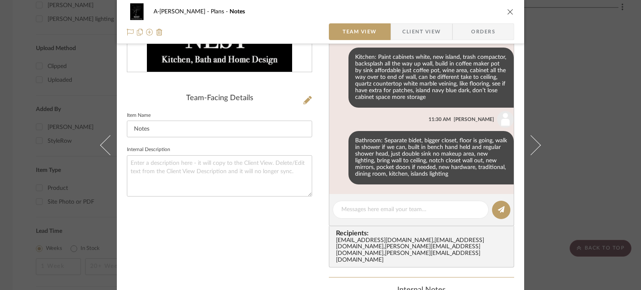
scroll to position [167, 0]
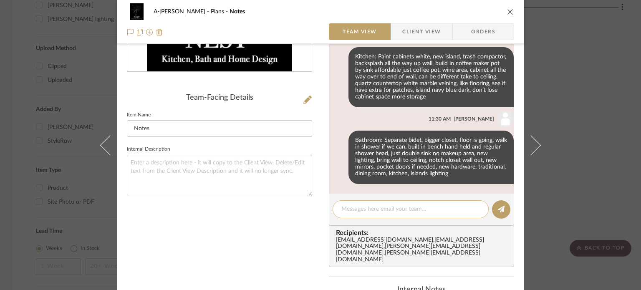
click at [393, 210] on textarea at bounding box center [410, 209] width 139 height 9
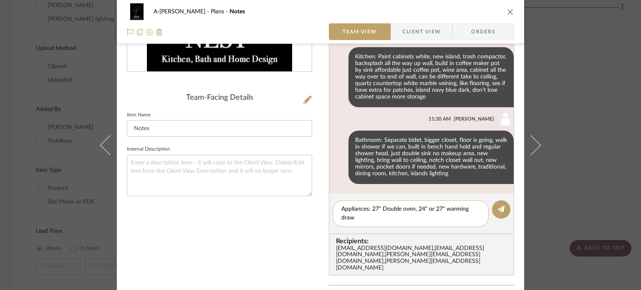
scroll to position [0, 0]
type textarea "Appliances: 27" Double oven, 24" or 27" warming drawer, looking at different fr…"
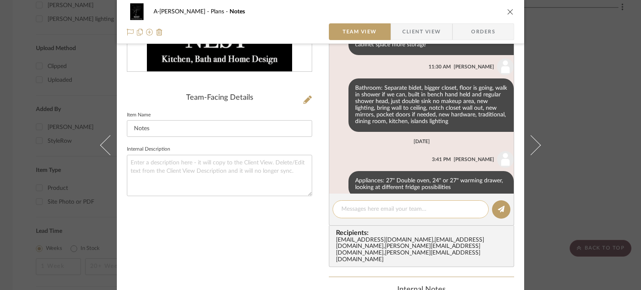
scroll to position [85, 0]
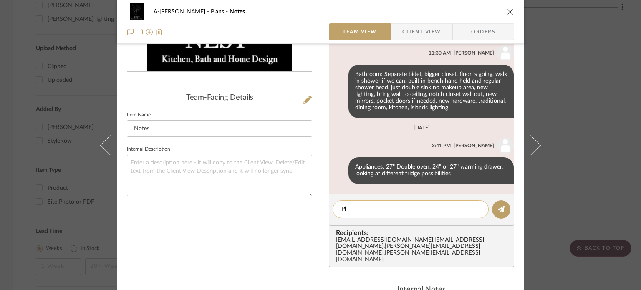
type textarea "P"
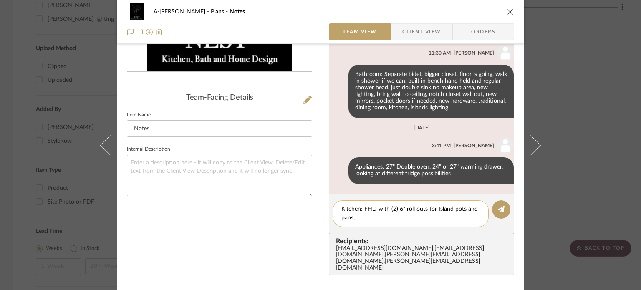
type textarea "Kitchen: FHD with (2) 6" roll outs for Island pots and pans"
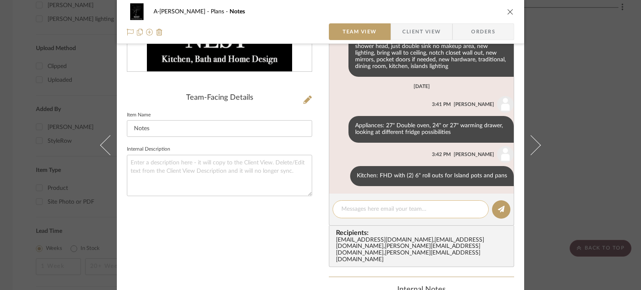
scroll to position [128, 0]
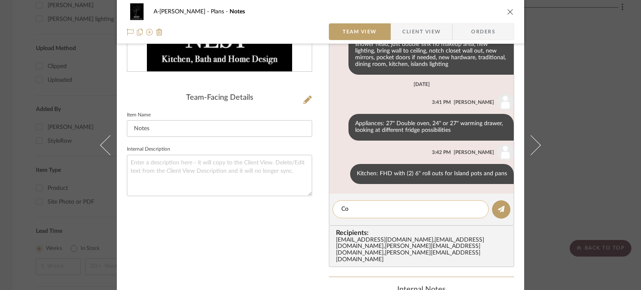
type textarea "C"
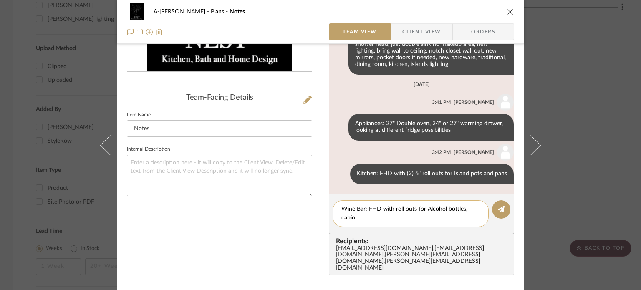
scroll to position [0, 0]
click at [347, 217] on textarea "Wine Bar: FHD with roll outs for Alcohol bottles, cabints with glass X Shape," at bounding box center [410, 214] width 139 height 18
click at [417, 218] on textarea "Wine Bar: FHD with roll outs for Alcohol bottles, cabinets with glass X Shape," at bounding box center [410, 214] width 139 height 18
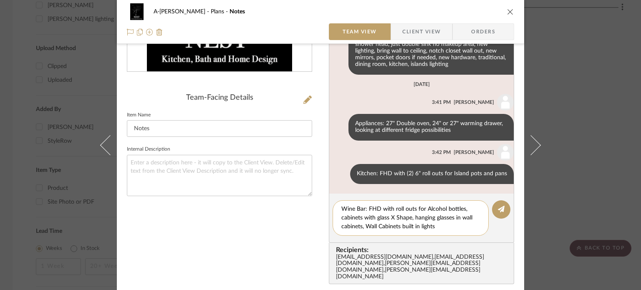
type textarea "Wine Bar: FHD with roll outs for Alcohol bottles, cabinets with glass X Shape, …"
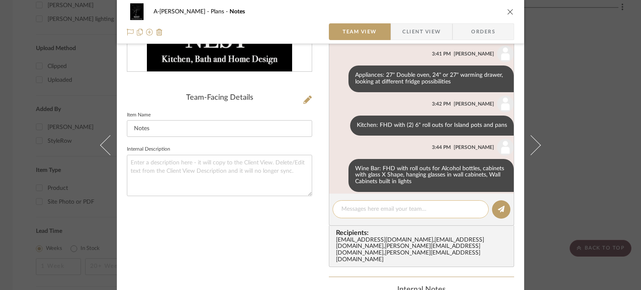
scroll to position [185, 0]
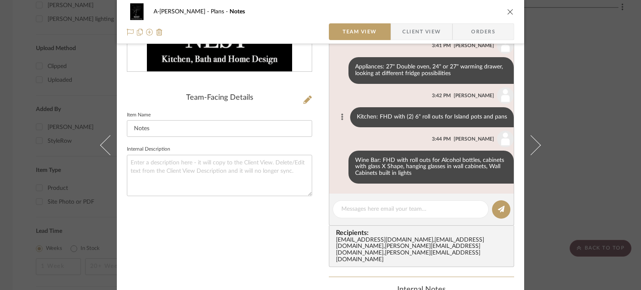
click at [337, 115] on button at bounding box center [342, 117] width 10 height 10
click at [312, 106] on span "Edit Message" at bounding box center [299, 106] width 34 height 7
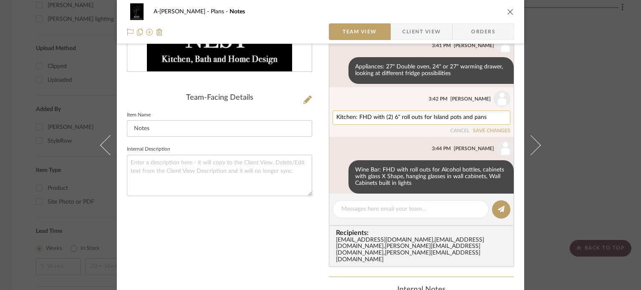
click at [481, 117] on textarea "Kitchen: FHD with (2) 6" roll outs for Island pots and pans" at bounding box center [421, 117] width 170 height 7
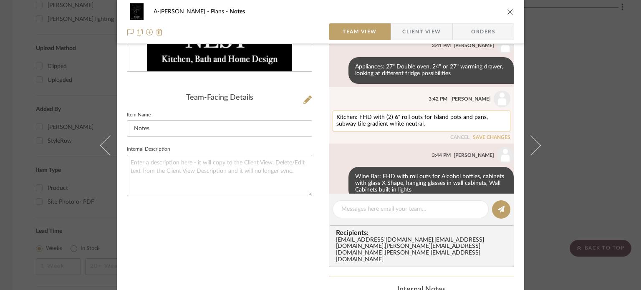
type textarea "Kitchen: FHD with (2) 6" roll outs for Island pots and pans, subway tile gradie…"
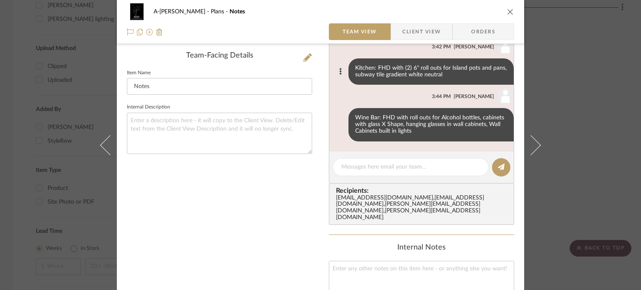
scroll to position [209, 0]
click at [399, 167] on textarea at bounding box center [410, 167] width 139 height 9
click at [380, 167] on textarea "Primary Bath:" at bounding box center [410, 167] width 139 height 9
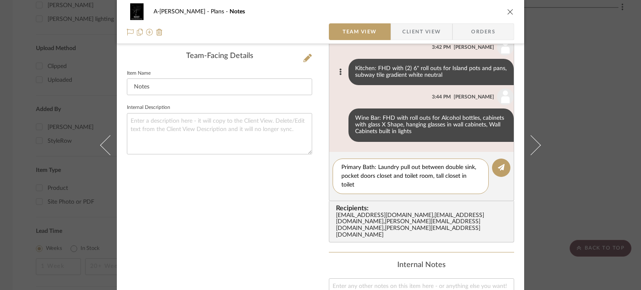
scroll to position [0, 0]
type textarea "Primary Bath: Laundry pull out between double sink, pocket doors closet and toi…"
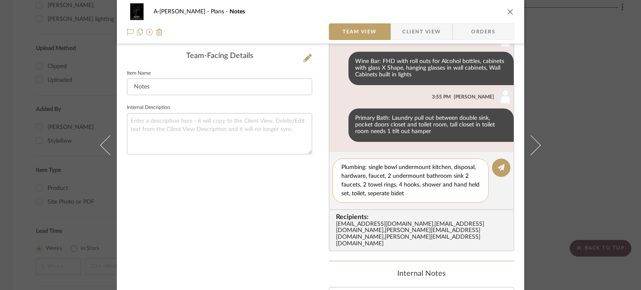
click at [373, 197] on textarea "Plumbing: single bowl undermount kitchen, disposal, hardware, faucet, 2 undermo…" at bounding box center [410, 180] width 139 height 35
type textarea "Plumbing: single bowl undermount kitchen, disposal, hardware, faucet, 2 undermo…"
click at [405, 194] on textarea "Plumbing: single bowl undermount kitchen, disposal, hardware, faucet, 2 undermo…" at bounding box center [410, 180] width 139 height 35
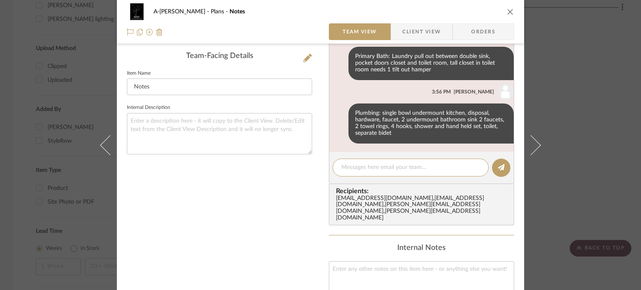
scroll to position [312, 0]
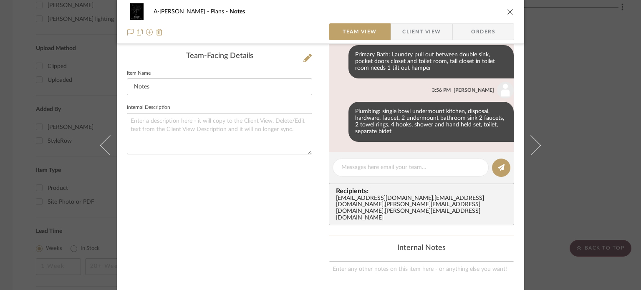
click at [563, 144] on div "A-Lewis Plans Notes Team View Client View Orders Team-Facing Details Item Name …" at bounding box center [320, 145] width 641 height 290
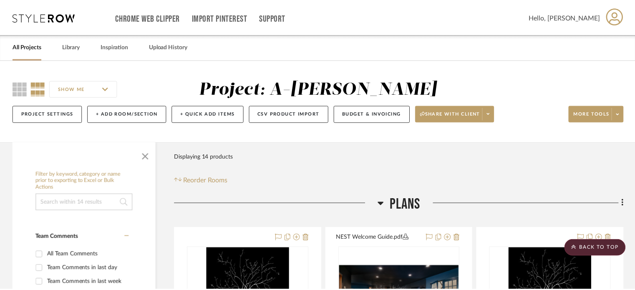
scroll to position [626, 0]
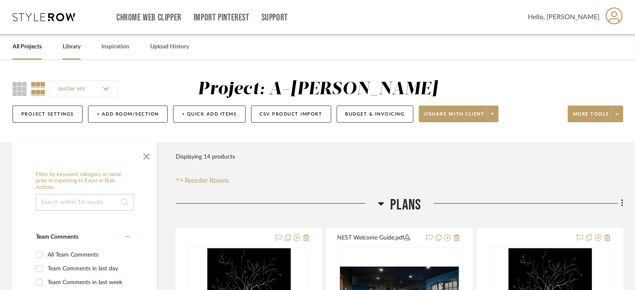
click at [79, 45] on link "Library" at bounding box center [72, 46] width 18 height 11
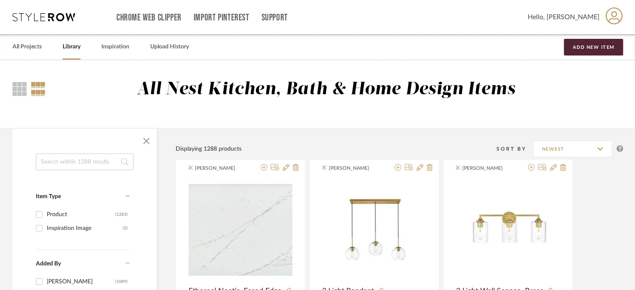
click at [89, 157] on input at bounding box center [85, 162] width 98 height 17
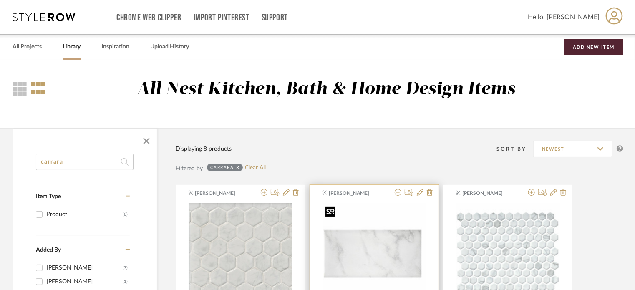
type input "carrara"
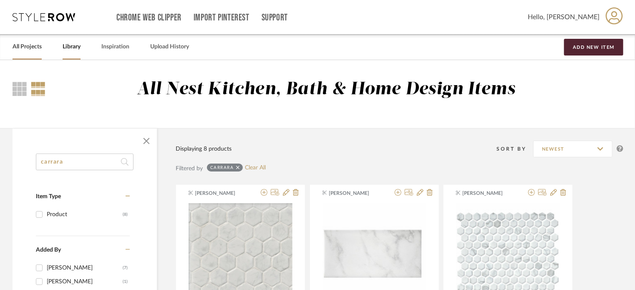
click at [32, 38] on div "All Projects" at bounding box center [27, 46] width 29 height 25
click at [41, 50] on link "All Projects" at bounding box center [27, 46] width 29 height 11
